Goal: Find contact information: Find contact information

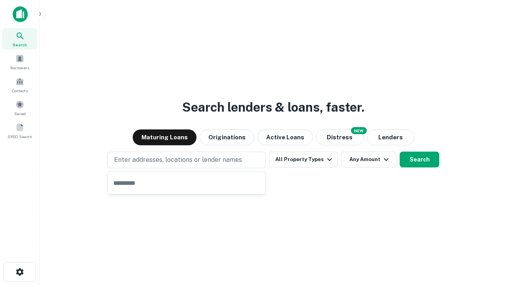
type input "**********"
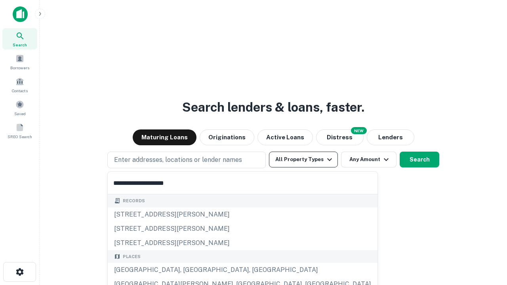
click at [189, 270] on div "[GEOGRAPHIC_DATA], [GEOGRAPHIC_DATA], [GEOGRAPHIC_DATA]" at bounding box center [242, 270] width 269 height 14
click at [303, 159] on button "All Property Types" at bounding box center [303, 160] width 69 height 16
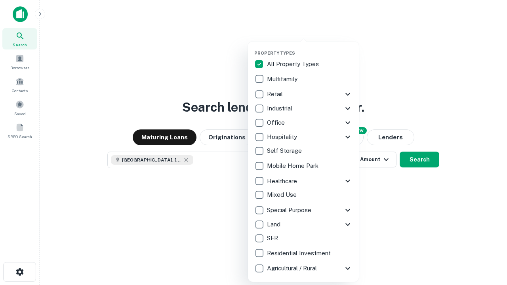
click at [309, 48] on button "button" at bounding box center [309, 48] width 111 height 0
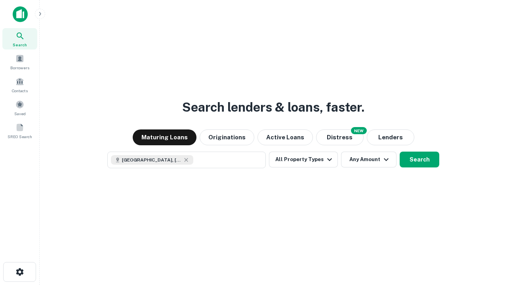
scroll to position [13, 0]
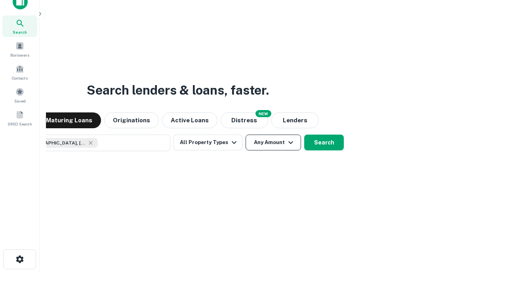
click at [245, 135] on button "Any Amount" at bounding box center [272, 143] width 55 height 16
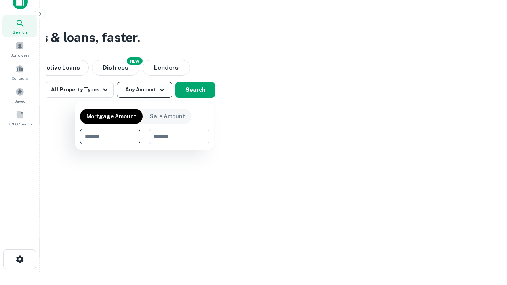
type input "*******"
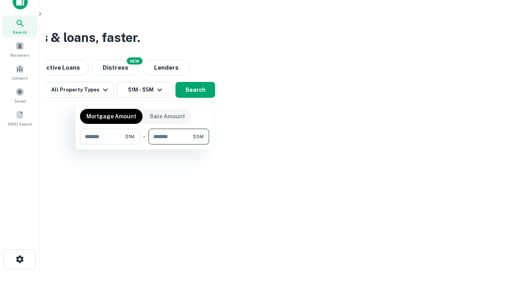
type input "*******"
click at [144, 144] on button "button" at bounding box center [144, 144] width 129 height 0
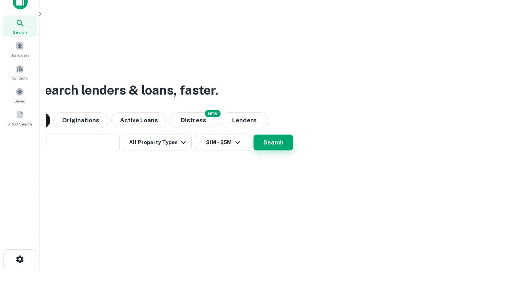
click at [253, 135] on button "Search" at bounding box center [273, 143] width 40 height 16
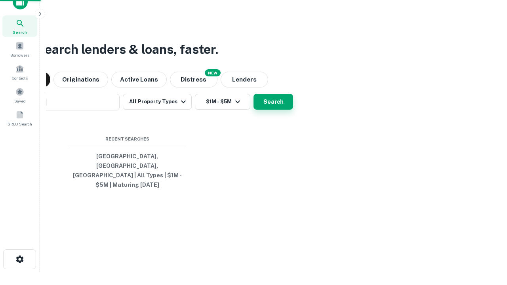
scroll to position [26, 224]
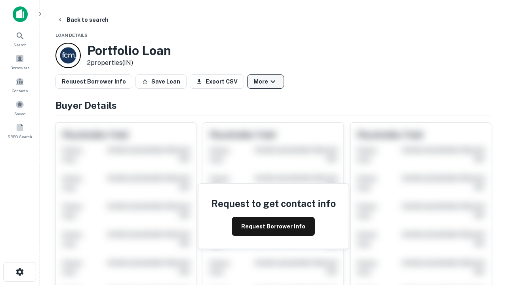
click at [265, 82] on button "More" at bounding box center [265, 81] width 37 height 14
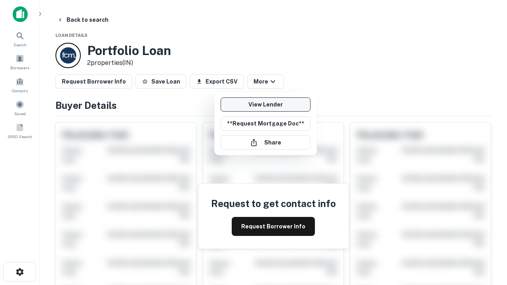
click at [265, 104] on link "View Lender" at bounding box center [265, 104] width 90 height 14
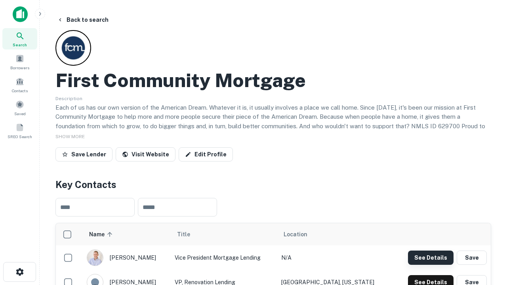
click at [430, 257] on button "See Details" at bounding box center [431, 257] width 46 height 14
click at [19, 272] on icon "button" at bounding box center [19, 271] width 9 height 9
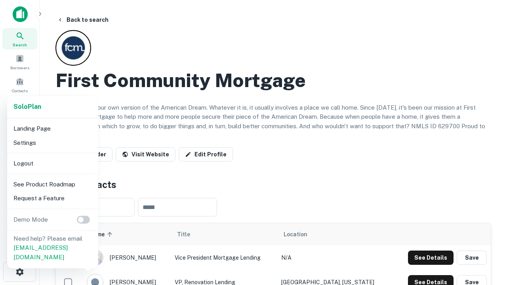
click at [52, 163] on li "Logout" at bounding box center [52, 163] width 85 height 14
